Goal: Communication & Community: Ask a question

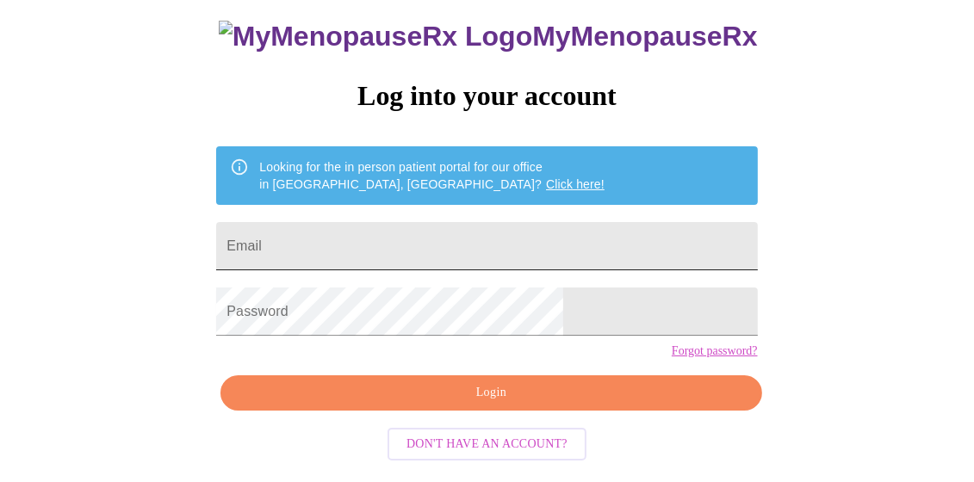
scroll to position [126, 0]
click at [421, 222] on input "Email" at bounding box center [486, 246] width 541 height 48
type input "[EMAIL_ADDRESS][DOMAIN_NAME]"
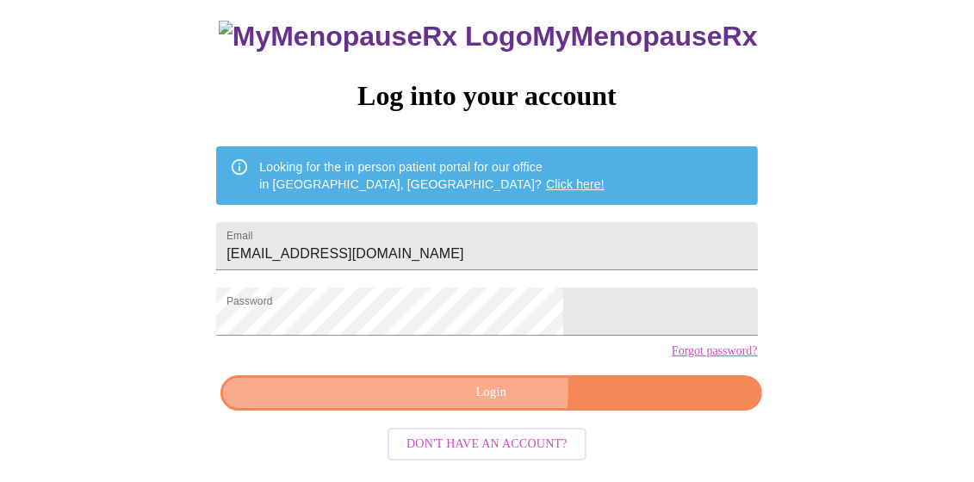
click at [461, 402] on span "Login" at bounding box center [490, 393] width 501 height 22
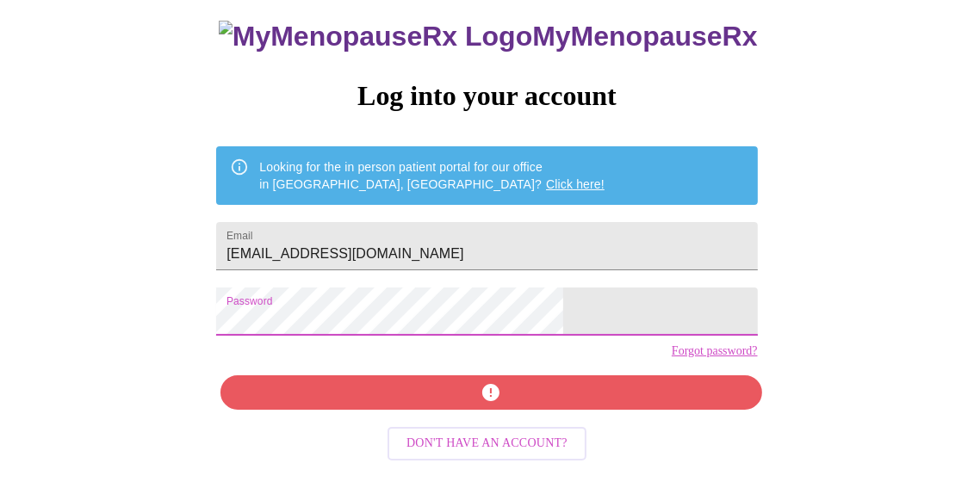
click at [401, 396] on div "MyMenopauseRx Log into your account Looking for the in person patient portal fo…" at bounding box center [486, 234] width 575 height 482
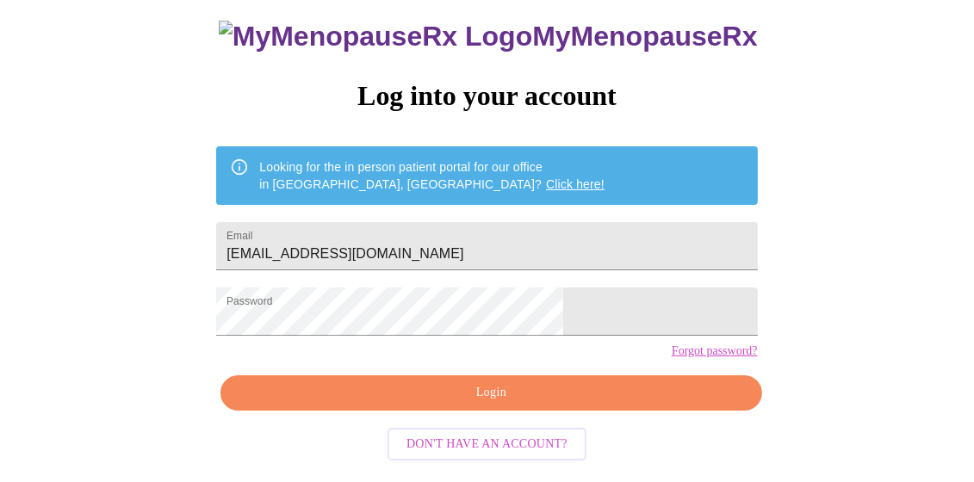
click at [401, 396] on span "Login" at bounding box center [490, 393] width 501 height 22
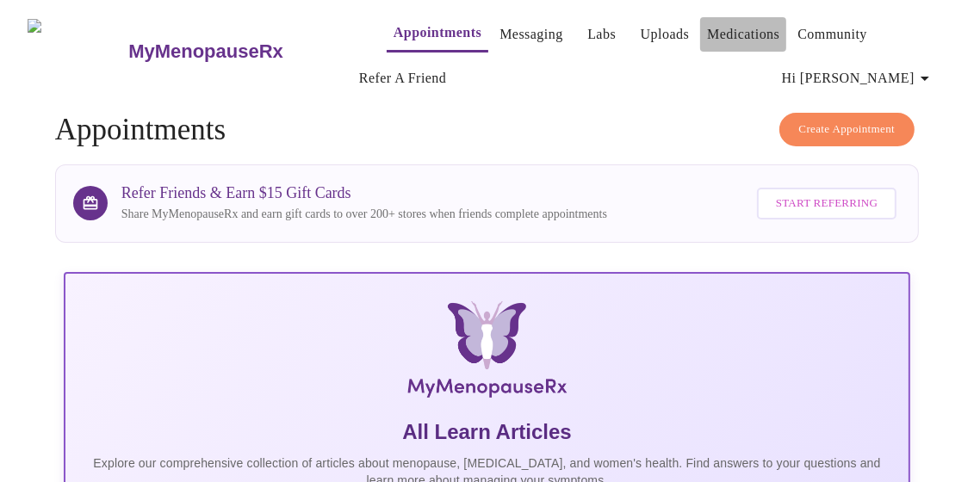
click at [712, 26] on link "Medications" at bounding box center [743, 34] width 72 height 24
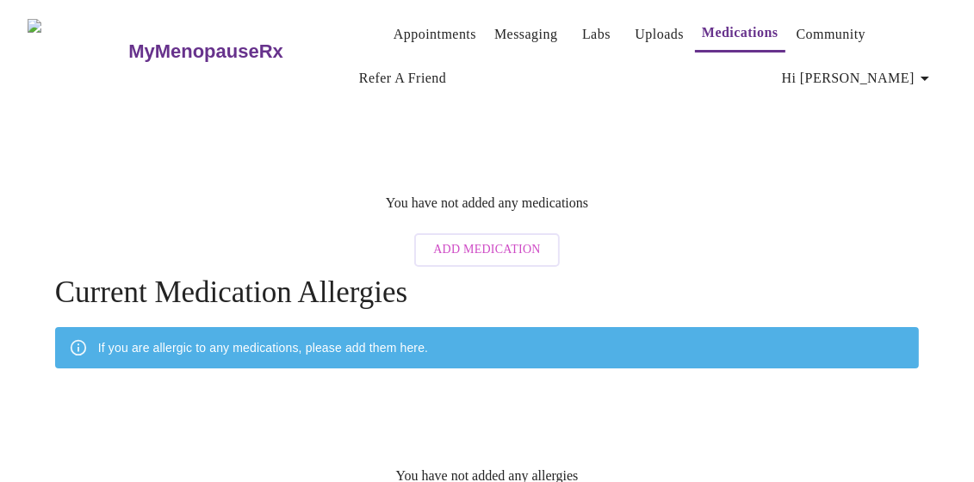
click at [494, 28] on link "Messaging" at bounding box center [525, 34] width 63 height 24
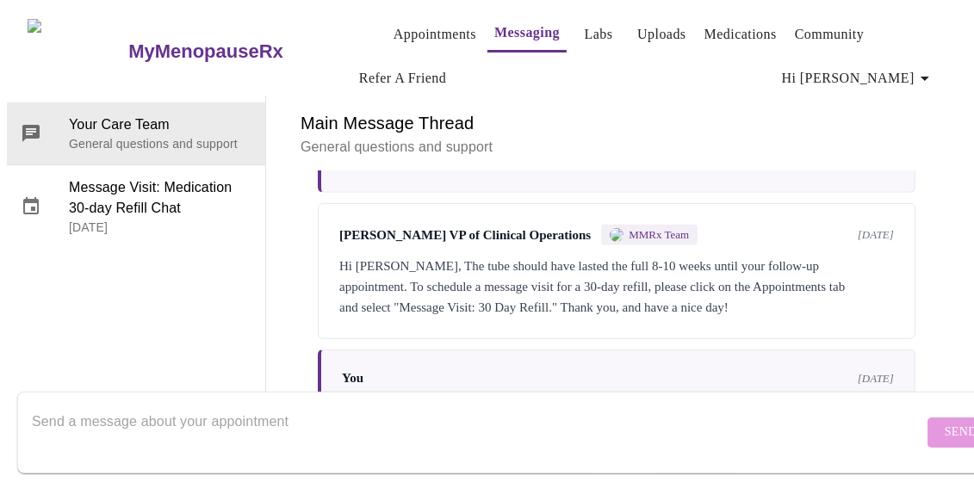
scroll to position [88, 0]
click at [270, 409] on textarea "Send a message about your appointment" at bounding box center [477, 432] width 891 height 55
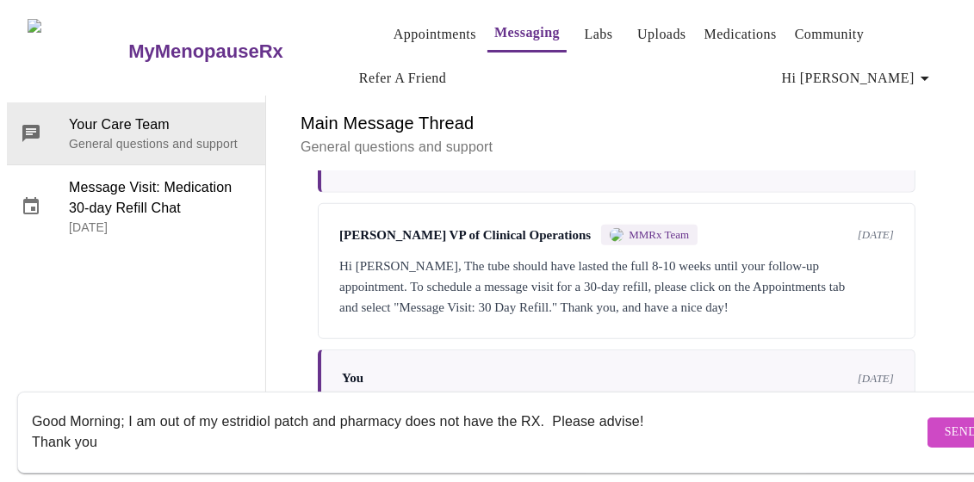
click at [309, 405] on textarea "Good Morning; I am out of my estridiol patch and pharmacy does not have the RX.…" at bounding box center [477, 432] width 891 height 55
type textarea "Good Morning; I am out of my estridiol patch (should start new one [DATE]) and …"
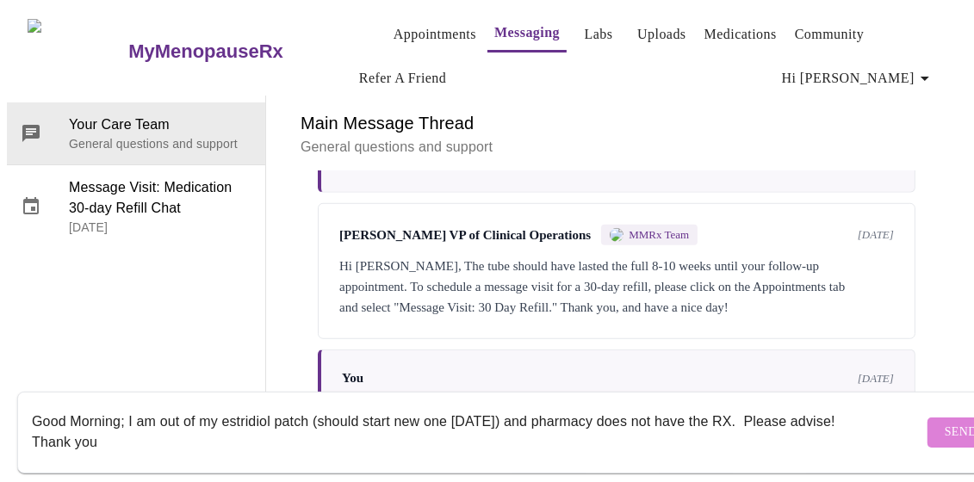
click at [945, 424] on span "Send" at bounding box center [961, 433] width 33 height 22
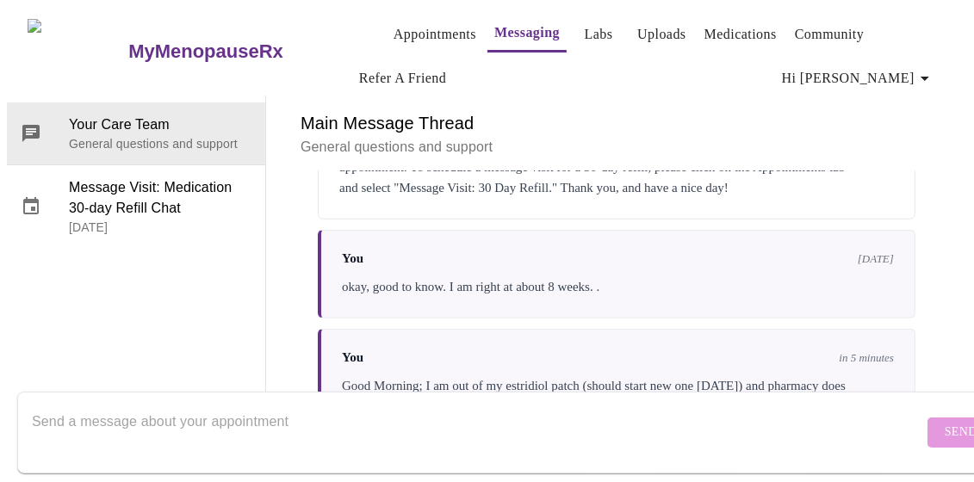
scroll to position [1223, 0]
